Goal: Find contact information: Find contact information

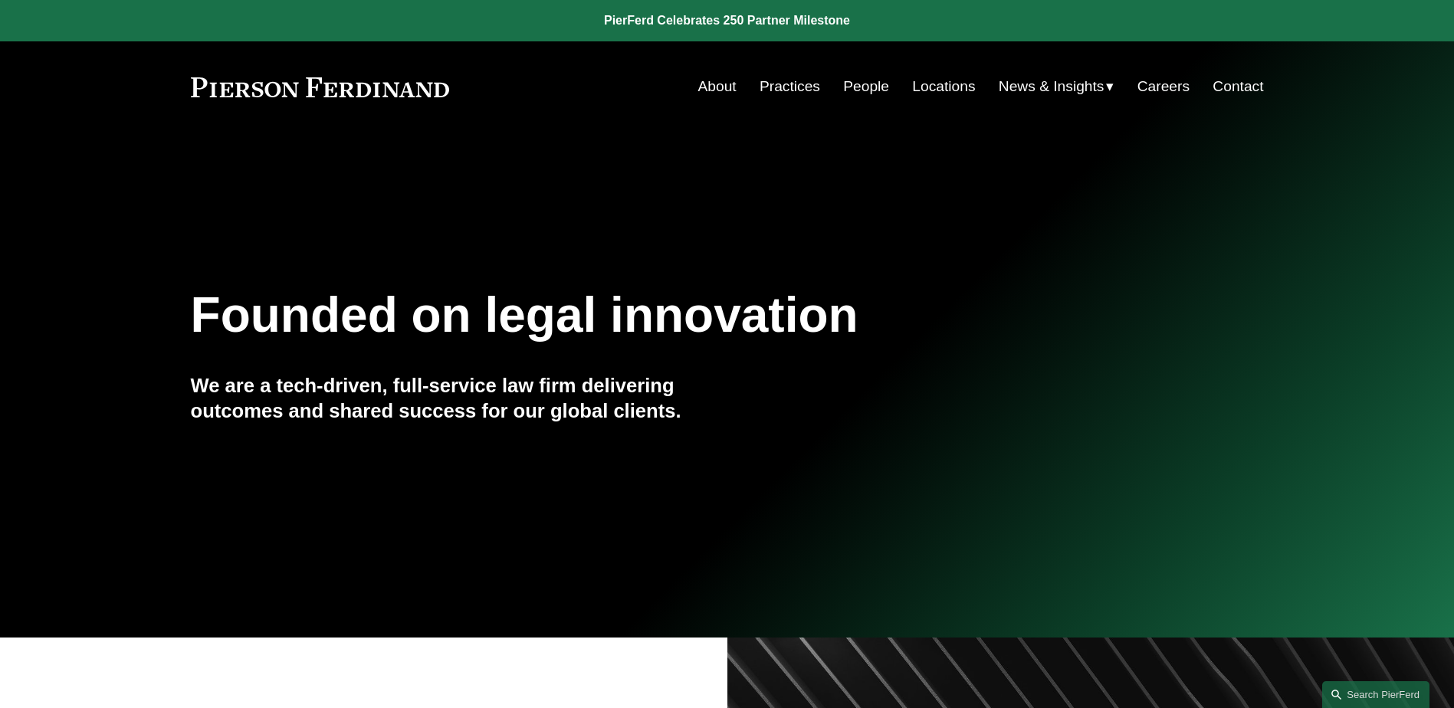
click at [868, 93] on link "People" at bounding box center [866, 86] width 46 height 29
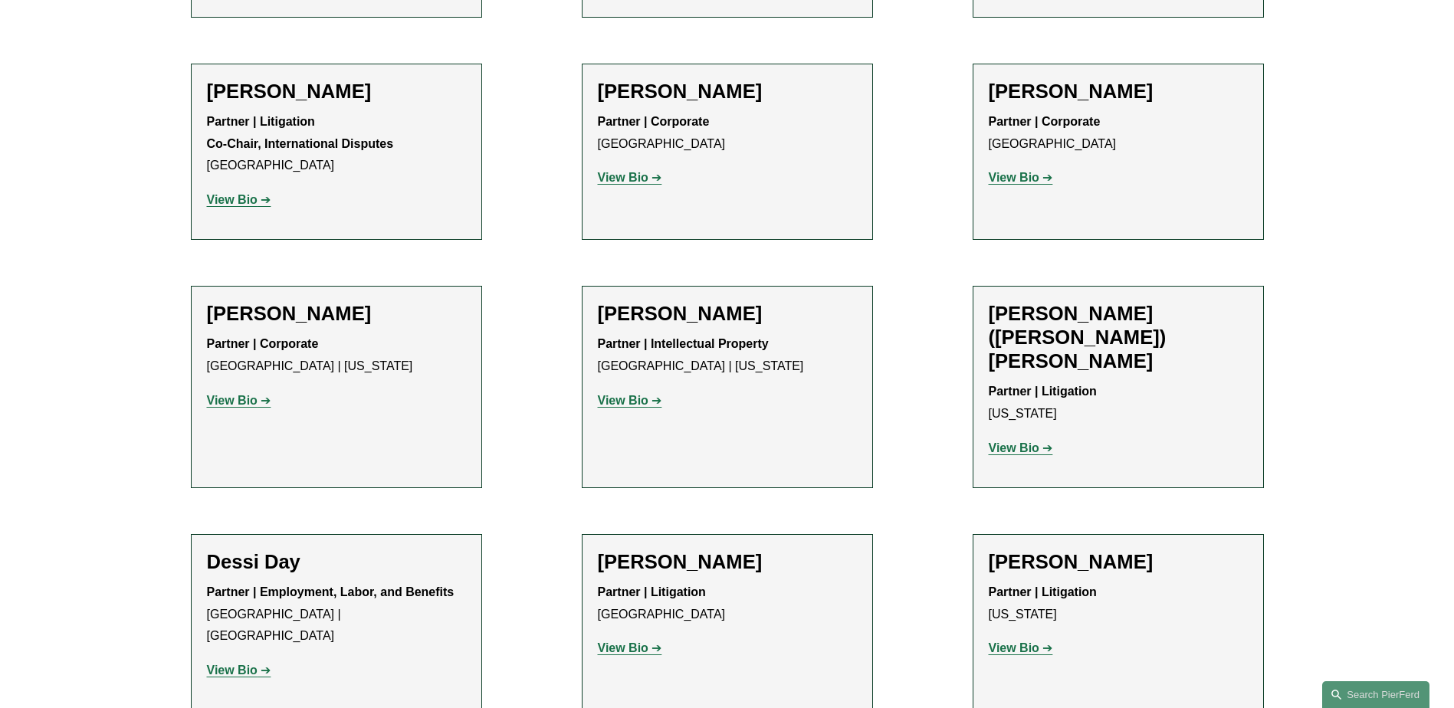
scroll to position [7830, 0]
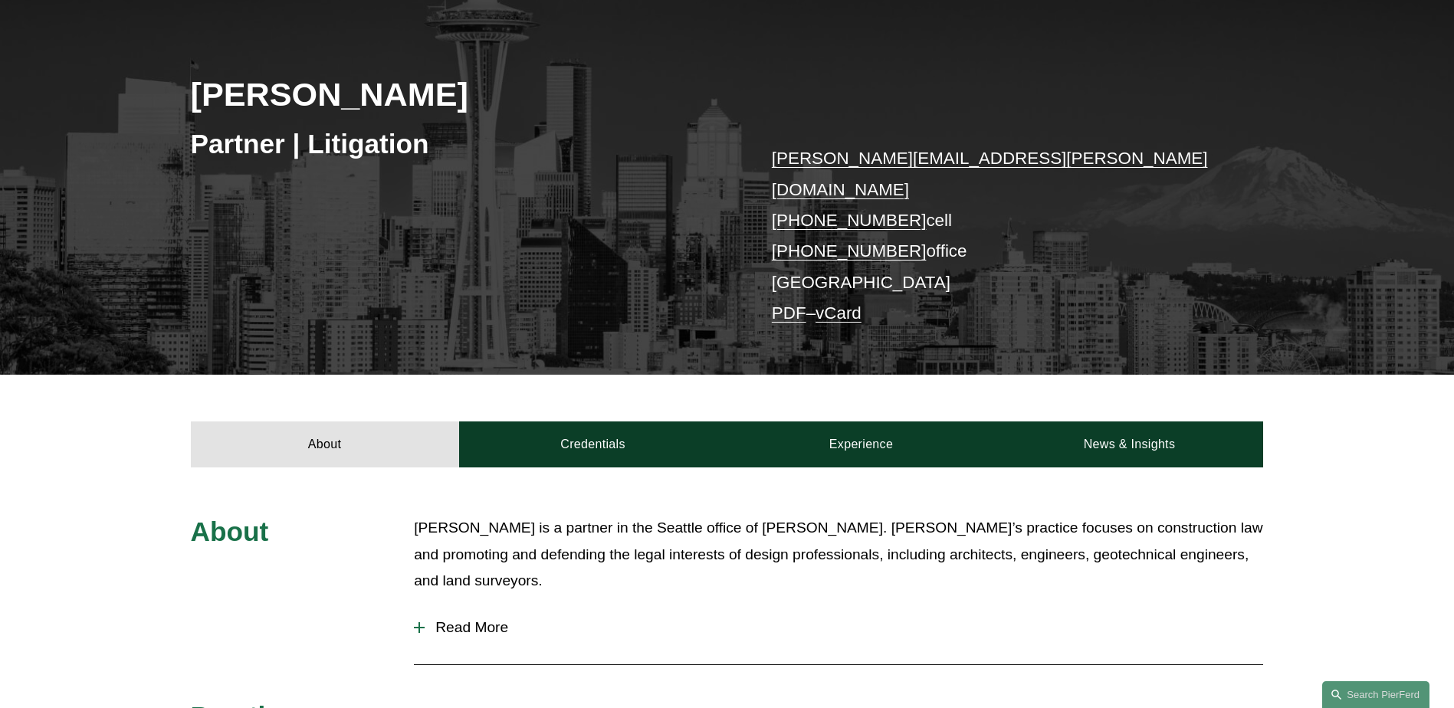
scroll to position [307, 0]
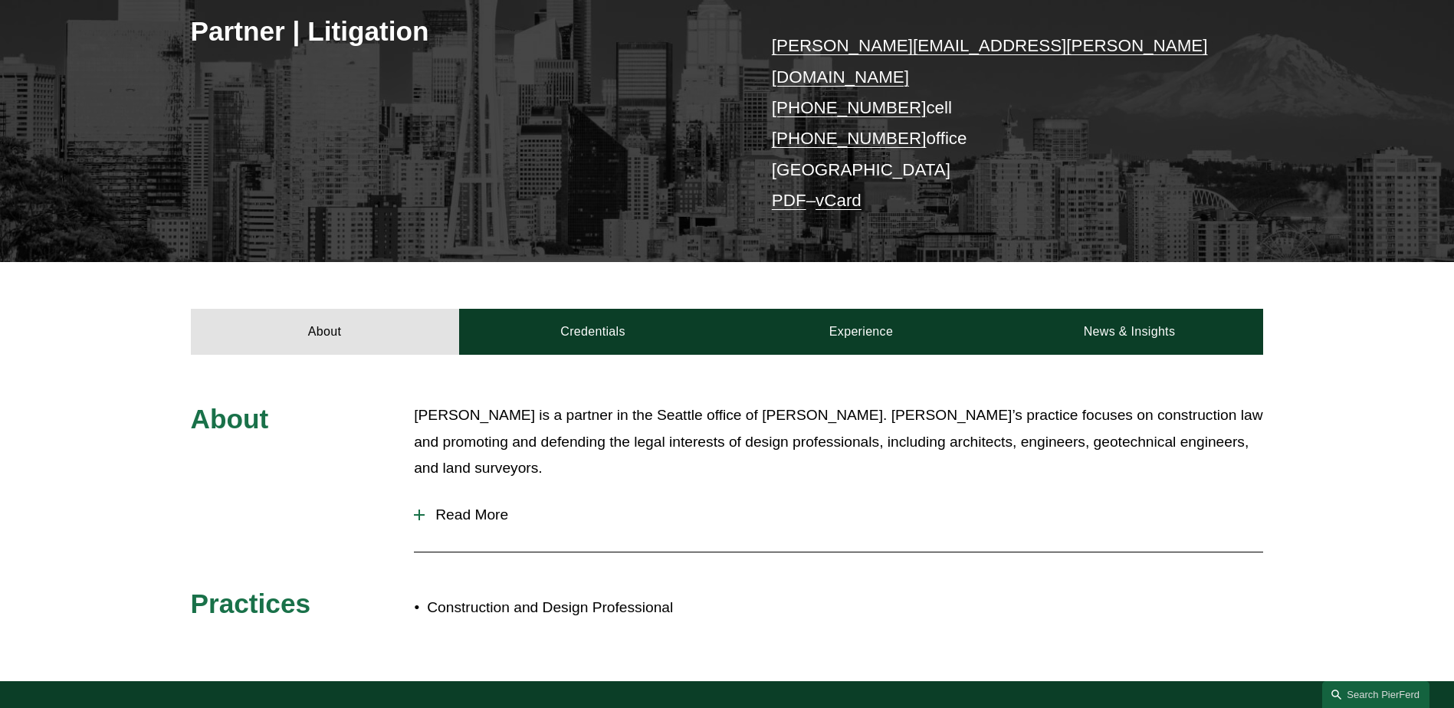
drag, startPoint x: 954, startPoint y: 107, endPoint x: 753, endPoint y: 45, distance: 210.8
click at [753, 45] on div "[PERSON_NAME] Partner | Litigation [PERSON_NAME][EMAIL_ADDRESS][PERSON_NAME][DO…" at bounding box center [727, 66] width 1454 height 393
copy p "frank.harrison@pierferd.com +1.813.850.9139 cell +1.564.215.4988 office"
